Goal: Find specific page/section: Find specific page/section

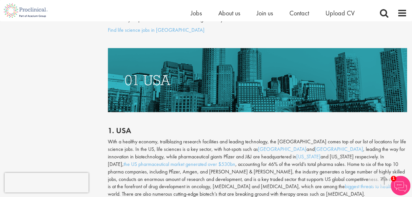
scroll to position [2171, 0]
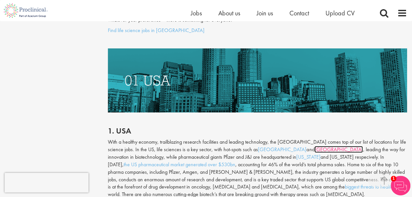
click at [314, 146] on link "[GEOGRAPHIC_DATA]" at bounding box center [338, 149] width 48 height 7
